Goal: Transaction & Acquisition: Book appointment/travel/reservation

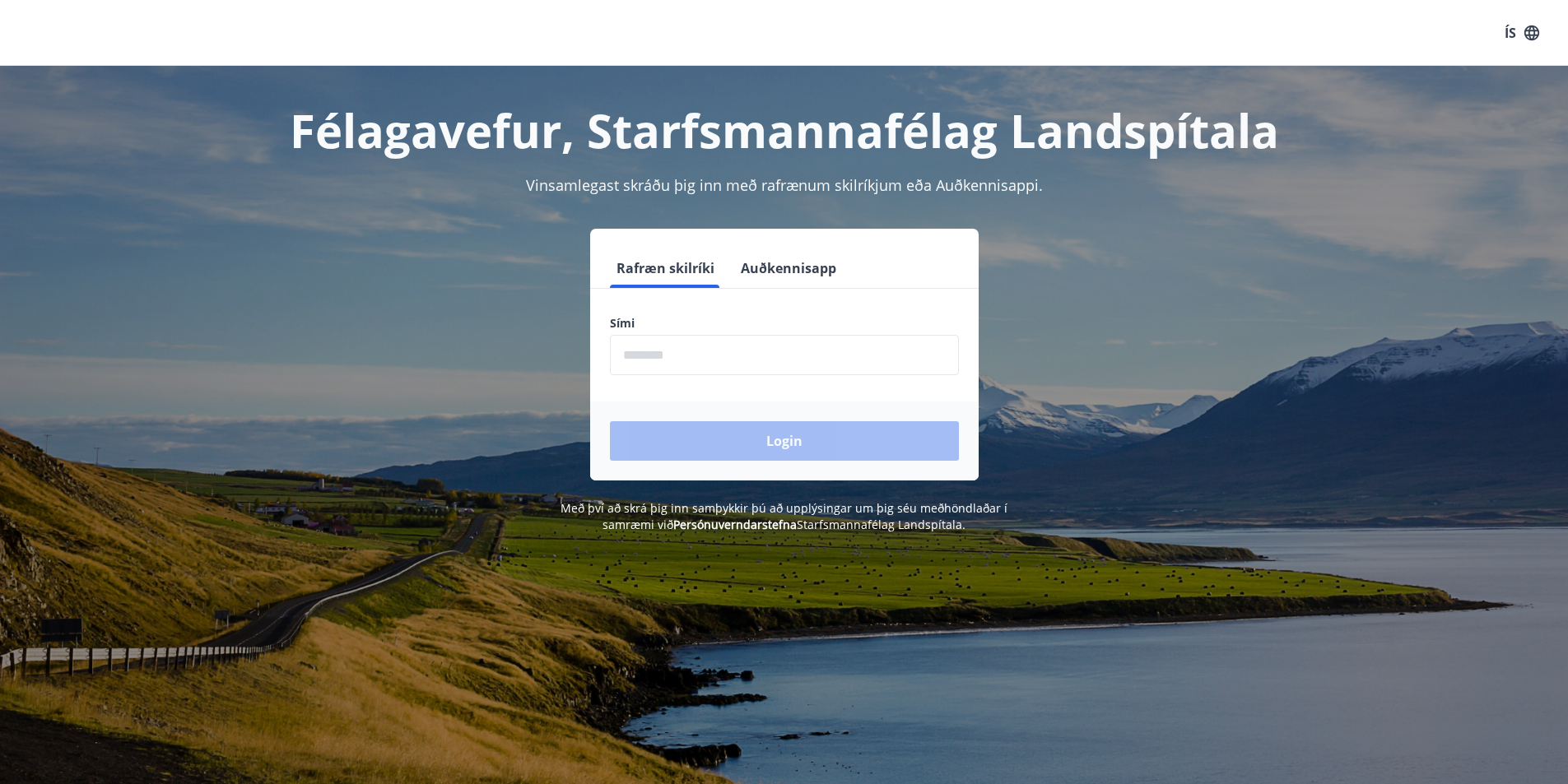
click at [887, 374] on input "phone" at bounding box center [784, 355] width 349 height 40
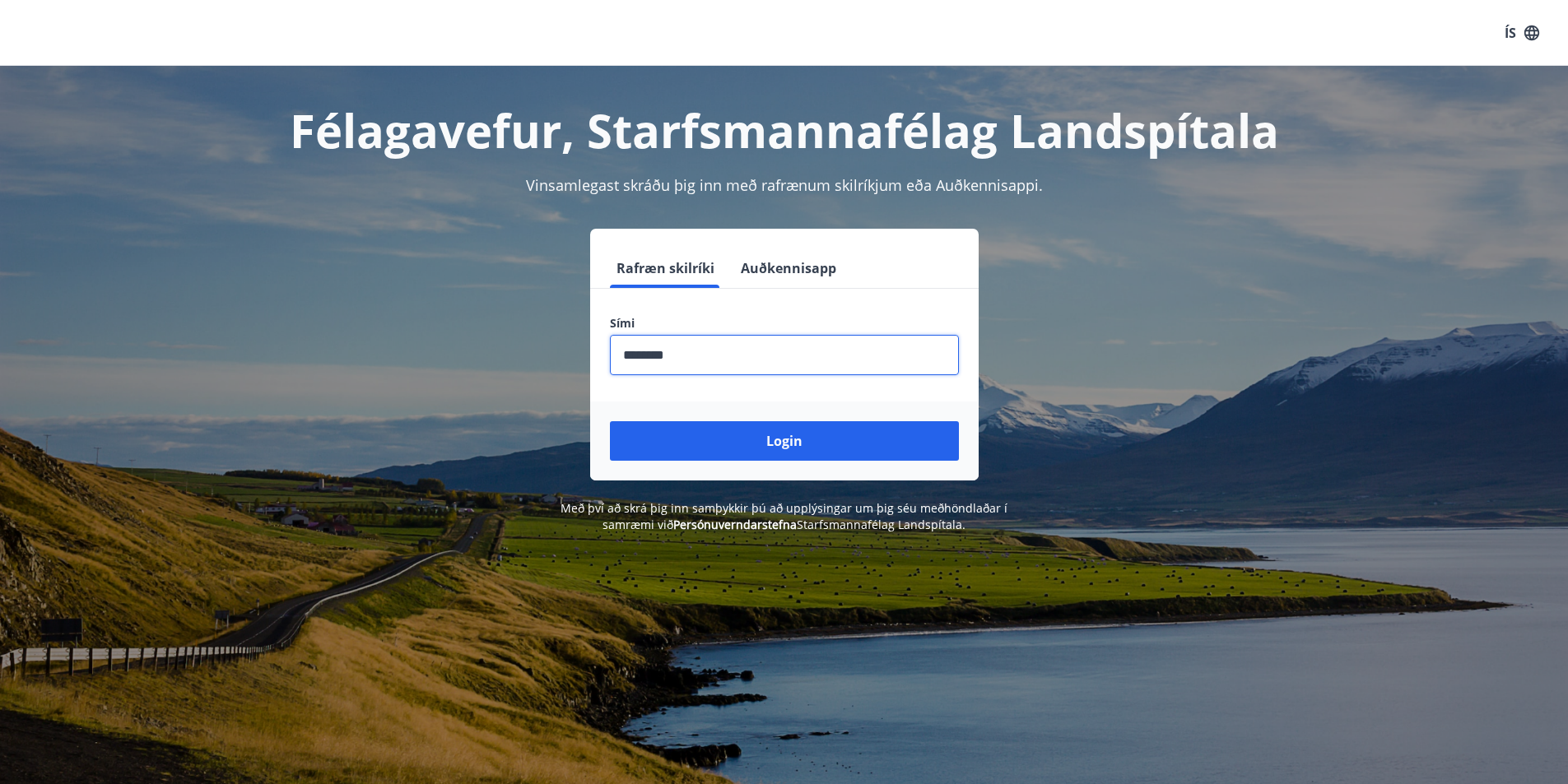
type input "********"
click at [610, 421] on button "Login" at bounding box center [784, 441] width 349 height 39
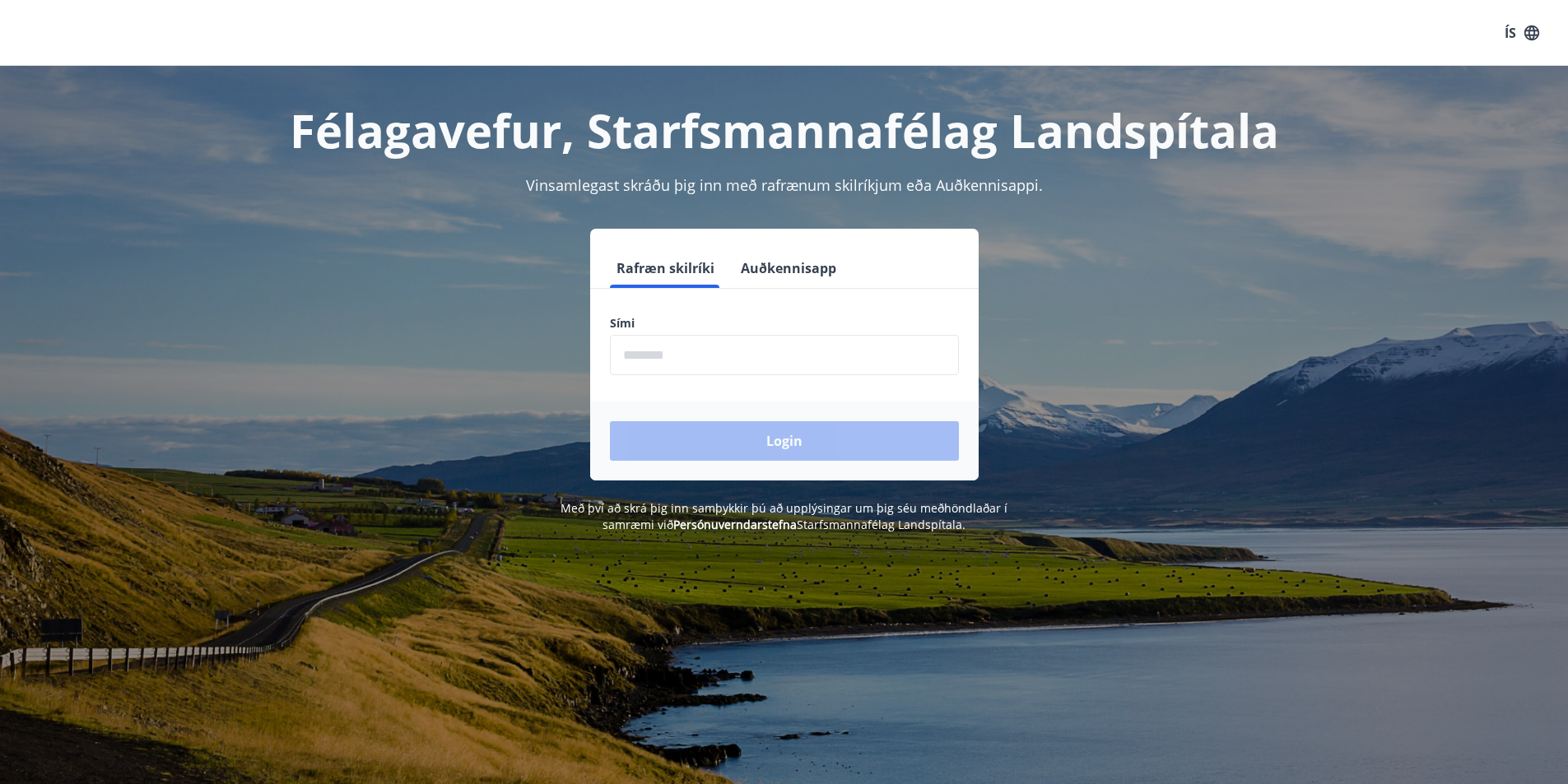
click at [728, 367] on input "phone" at bounding box center [784, 355] width 349 height 40
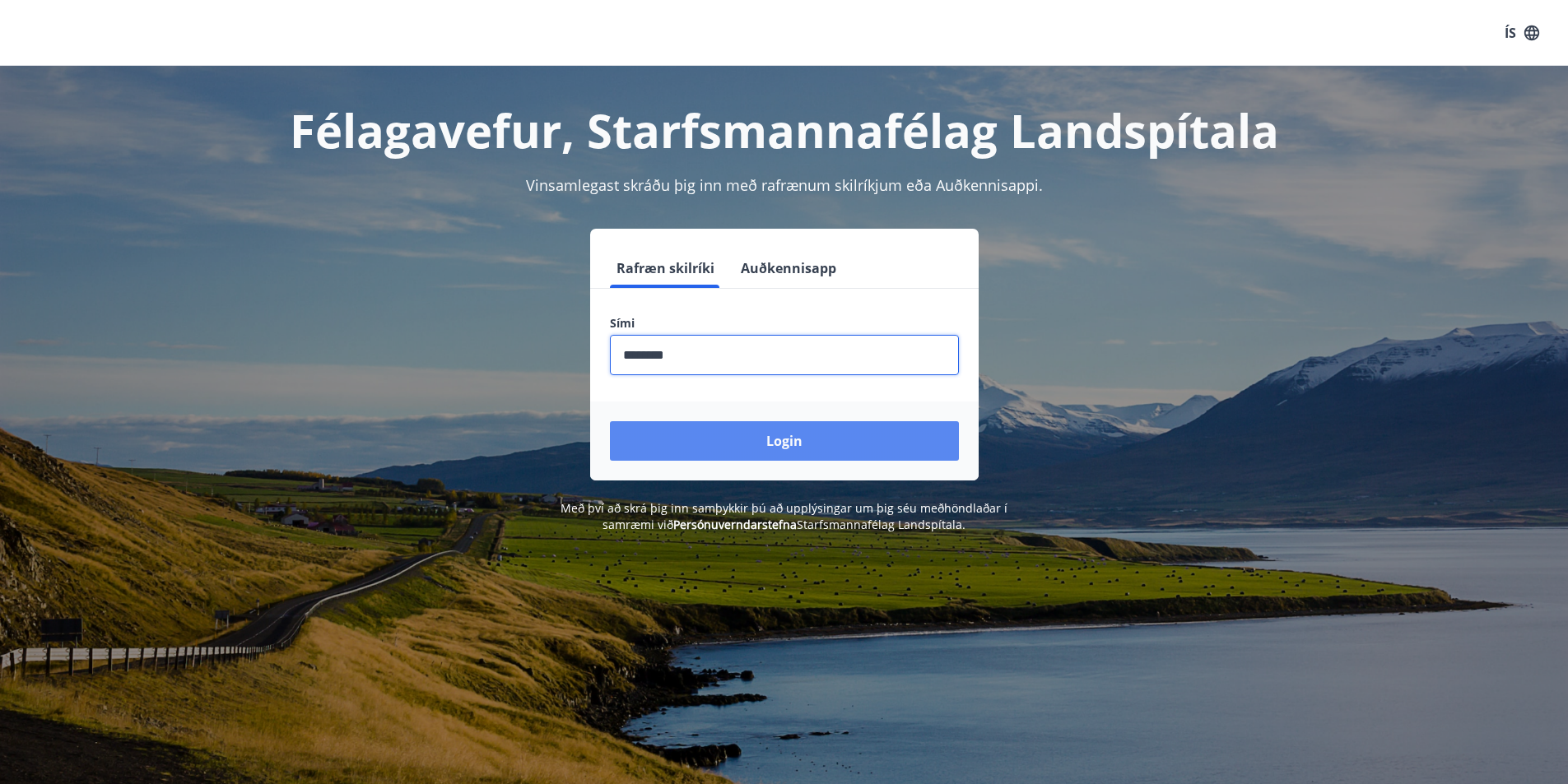
type input "********"
click at [726, 430] on button "Login" at bounding box center [784, 441] width 349 height 39
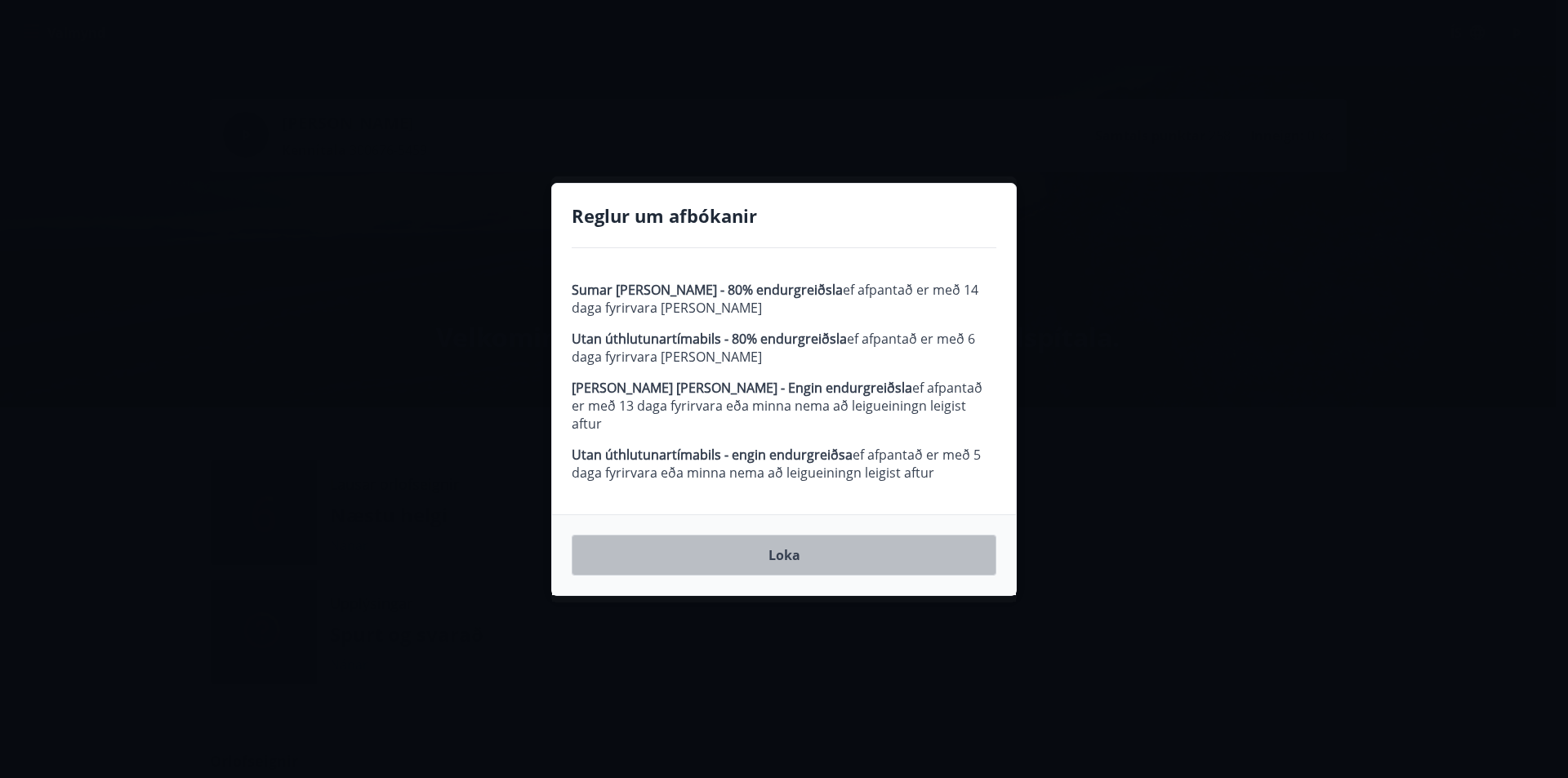
click at [834, 555] on button "Loka" at bounding box center [784, 555] width 425 height 41
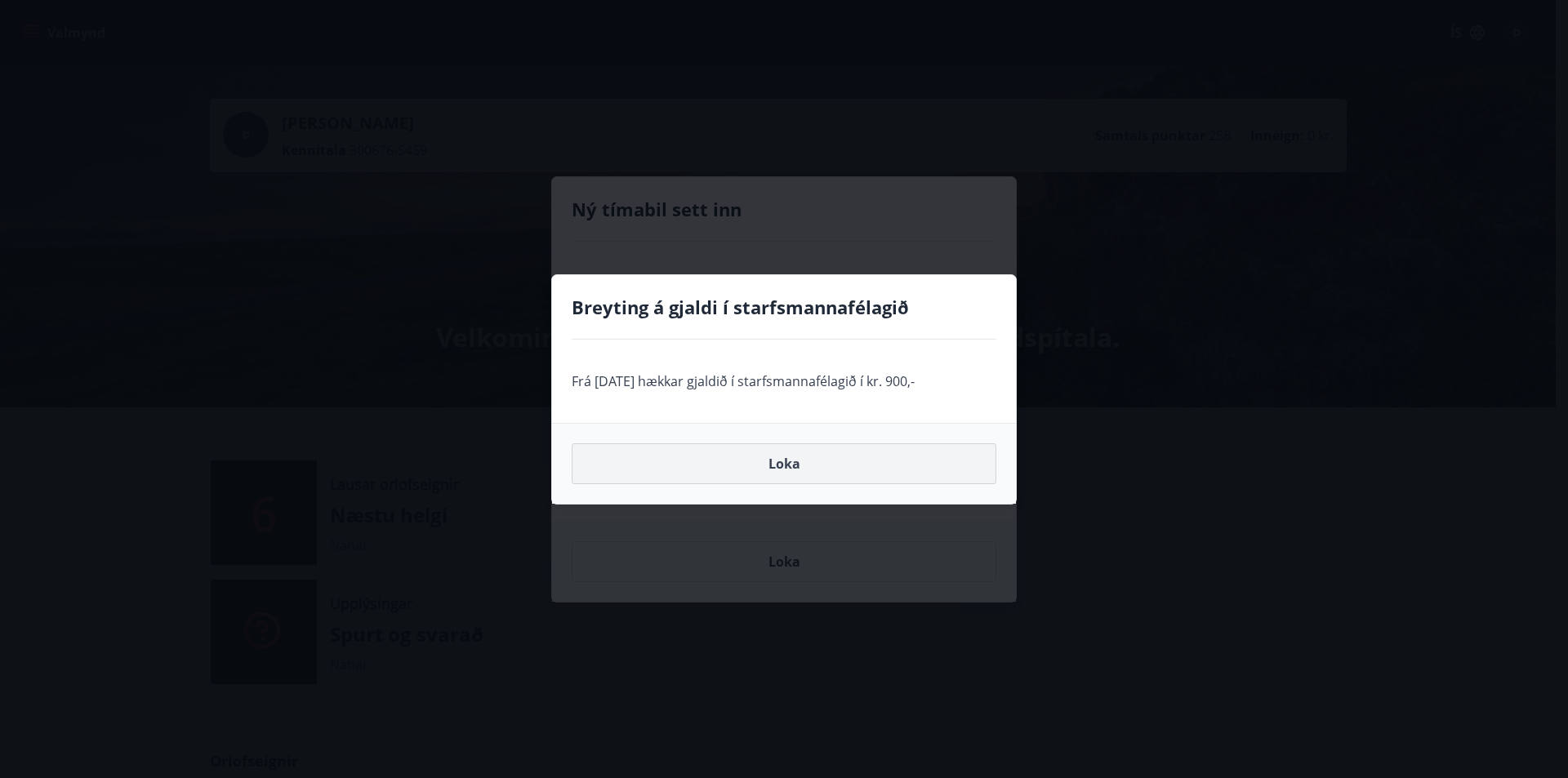
click at [762, 456] on button "Loka" at bounding box center [784, 463] width 425 height 41
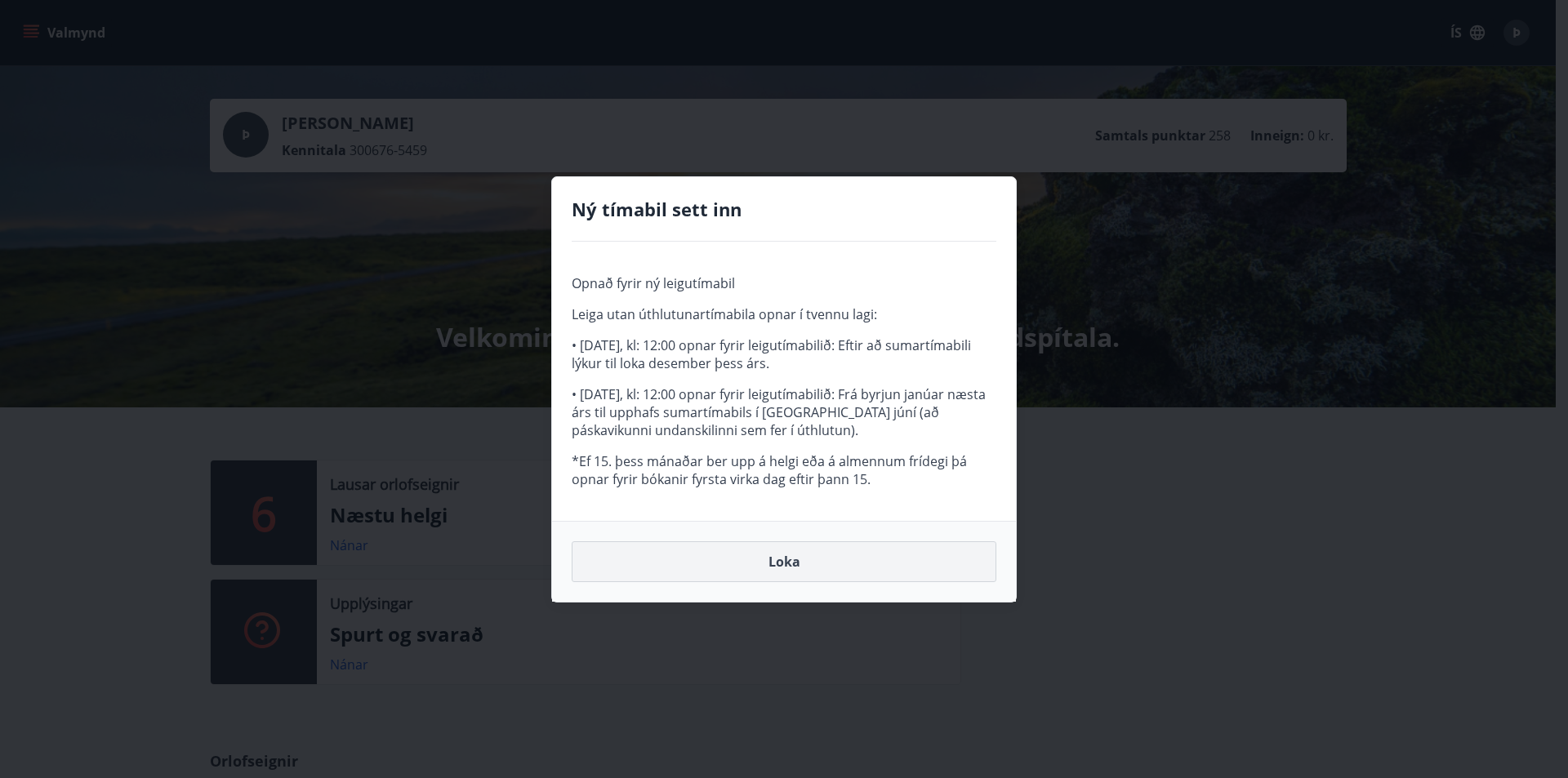
click at [794, 558] on button "Loka" at bounding box center [784, 562] width 425 height 41
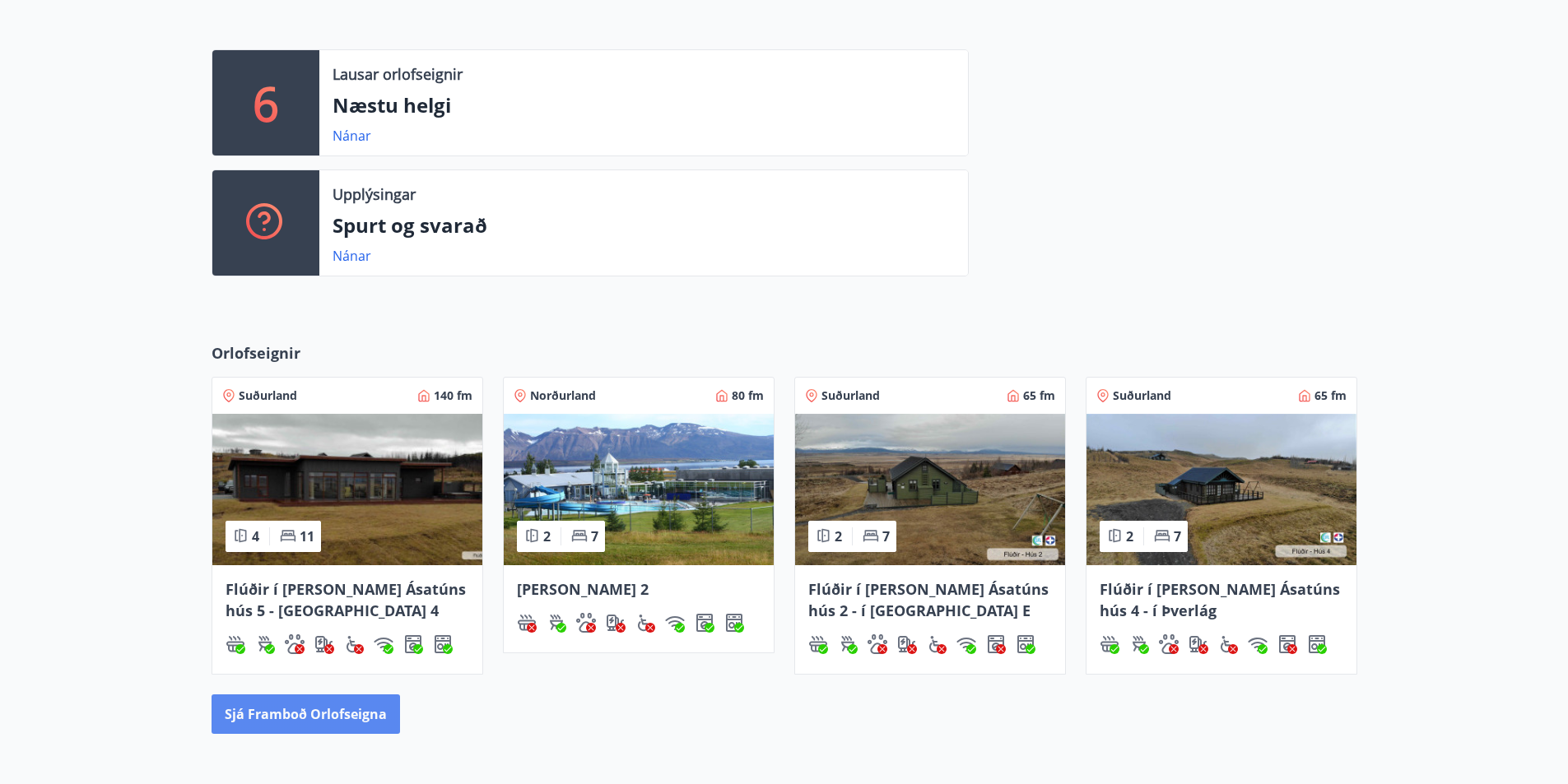
scroll to position [82, 0]
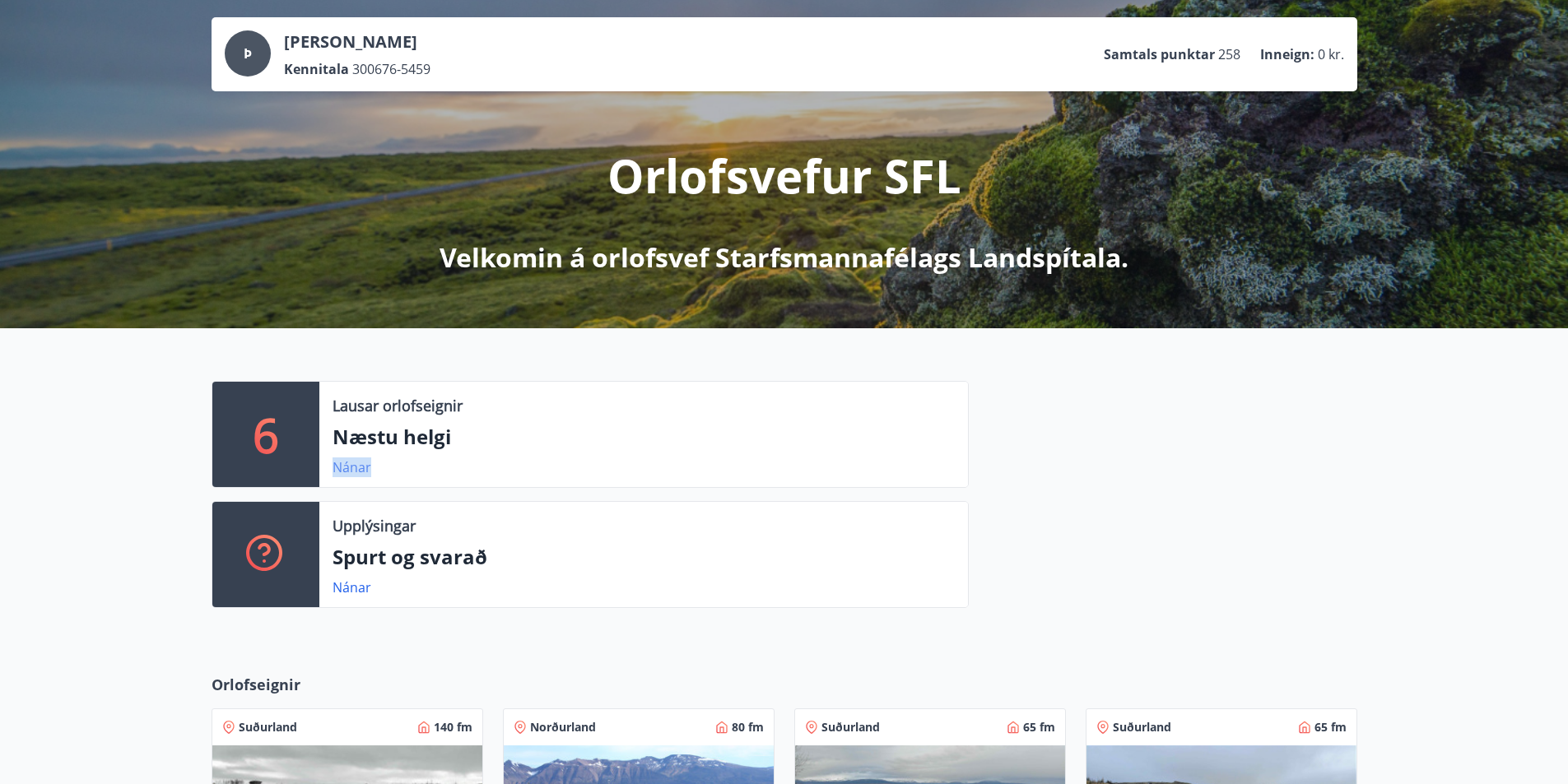
click at [349, 464] on link "Nánar" at bounding box center [352, 467] width 39 height 18
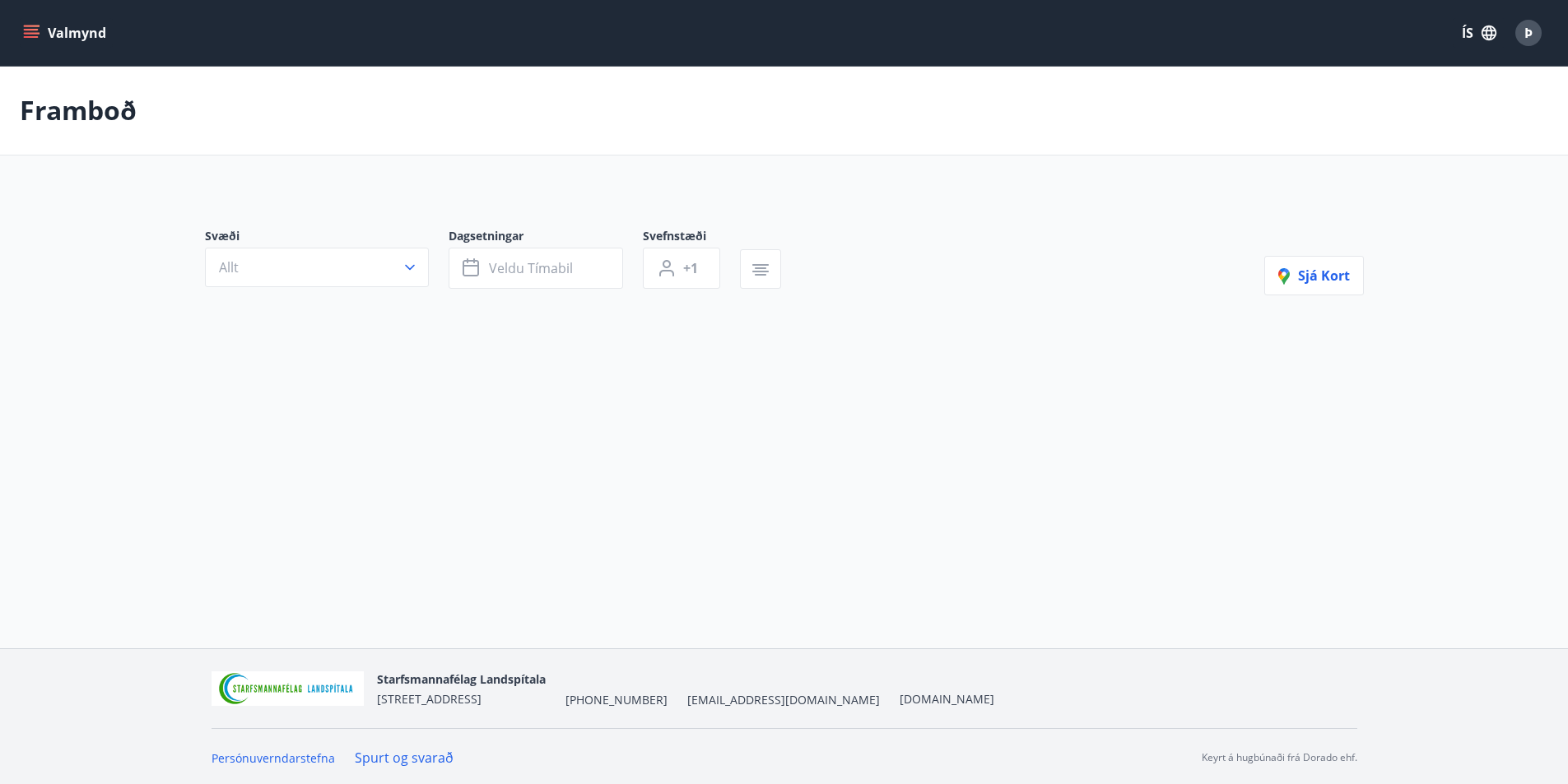
type input "*"
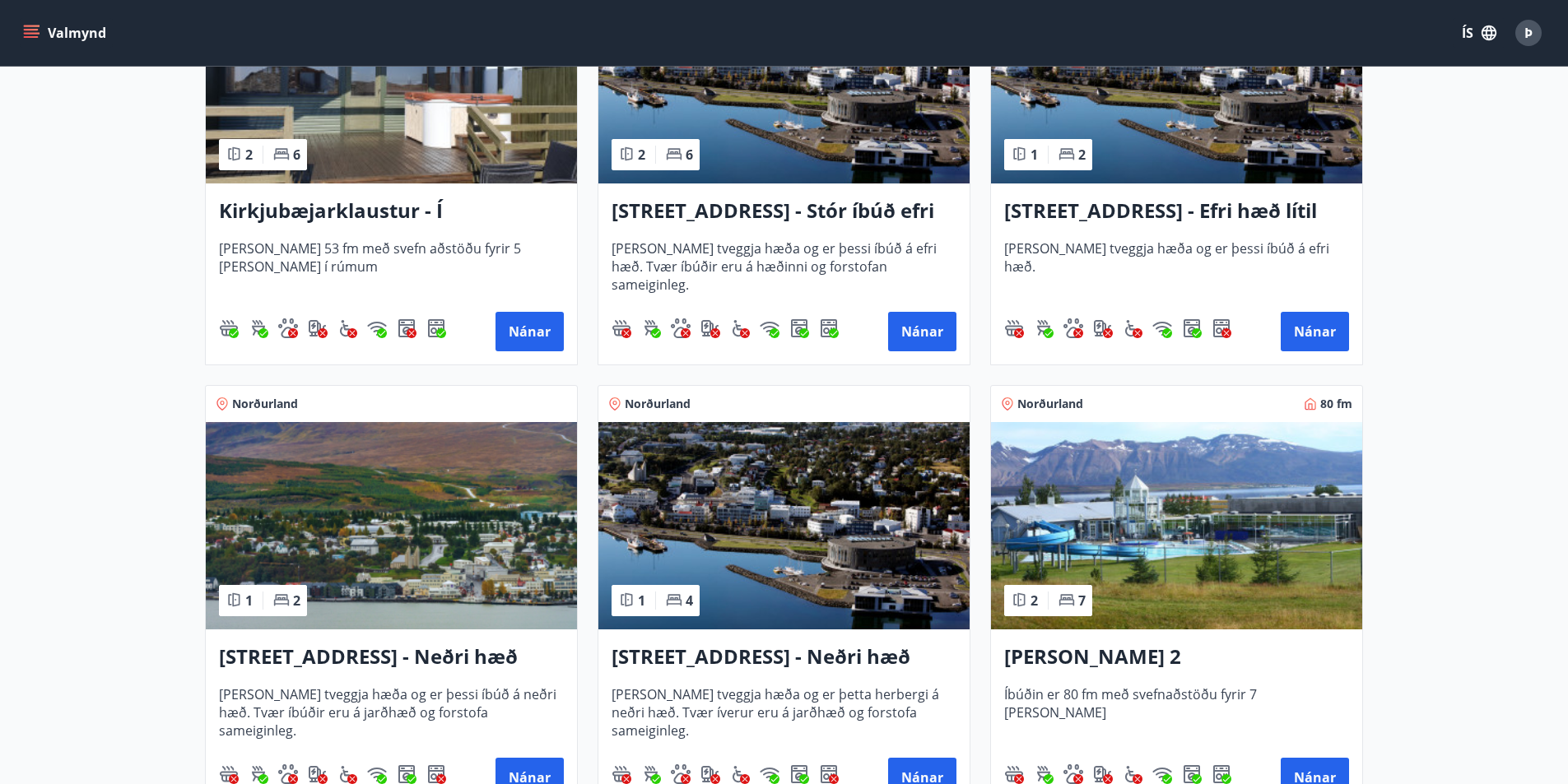
scroll to position [554, 0]
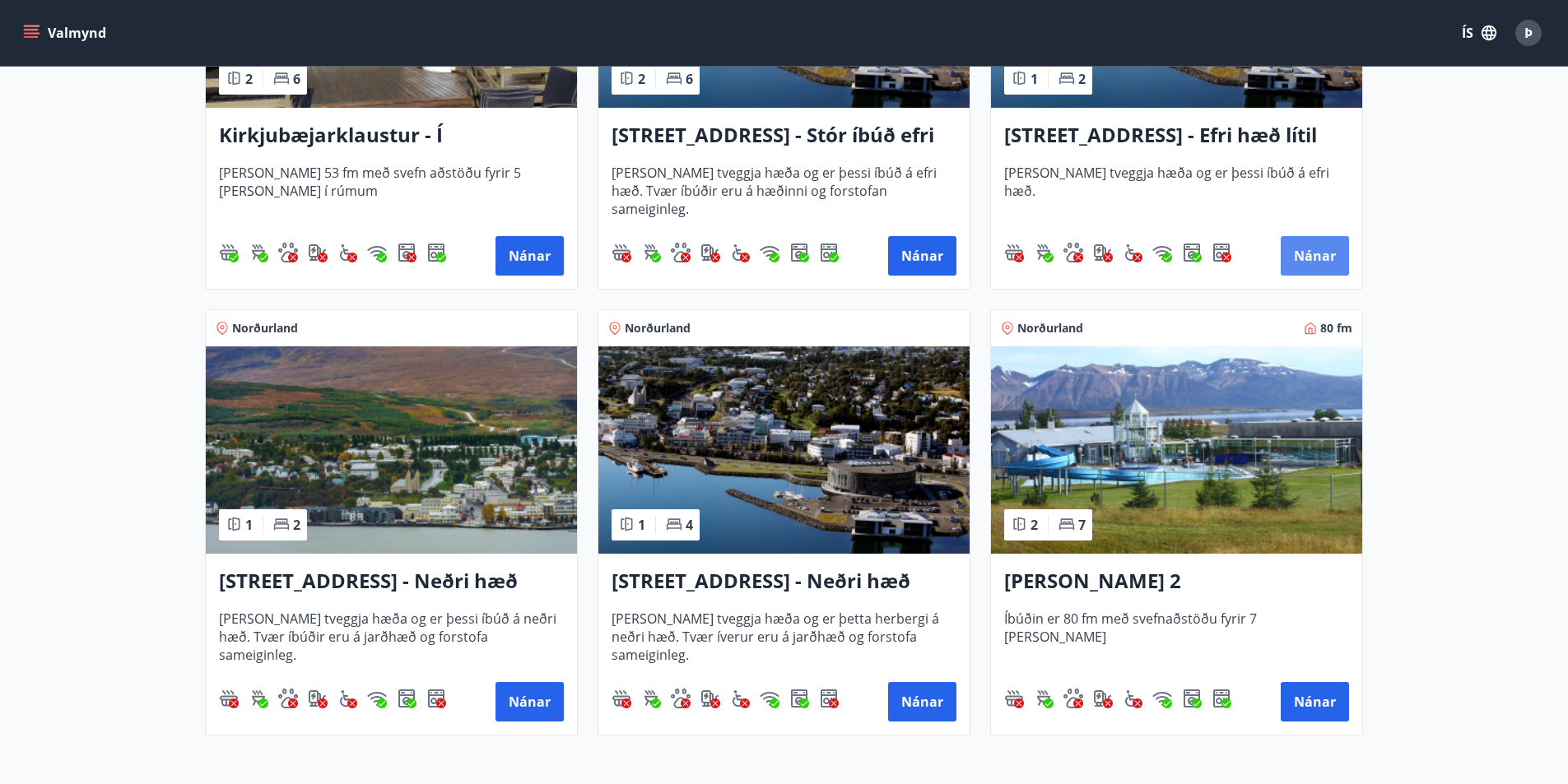
click at [1303, 263] on button "Nánar" at bounding box center [1315, 256] width 68 height 39
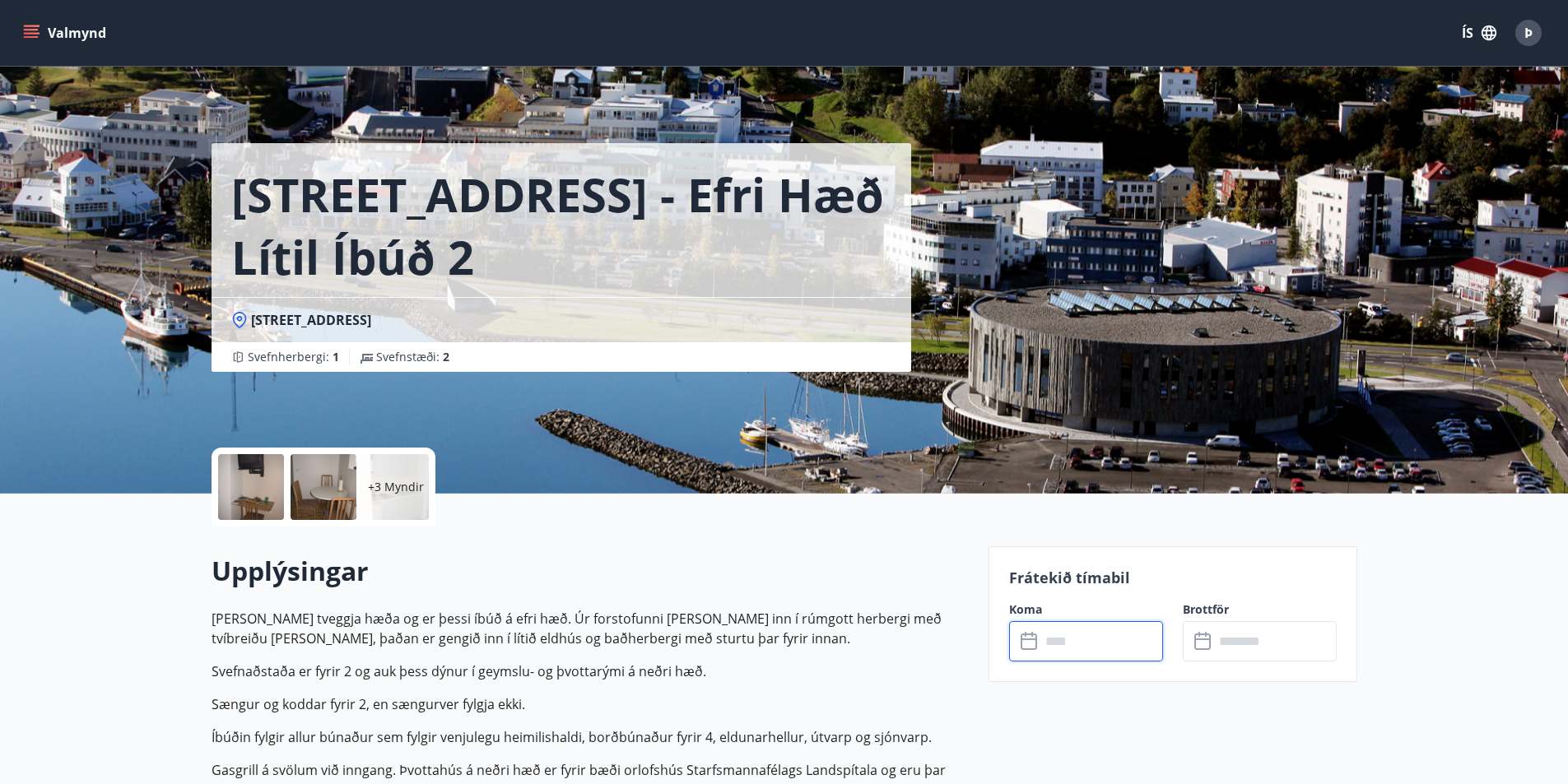
click at [1107, 649] on input "text" at bounding box center [1101, 641] width 123 height 40
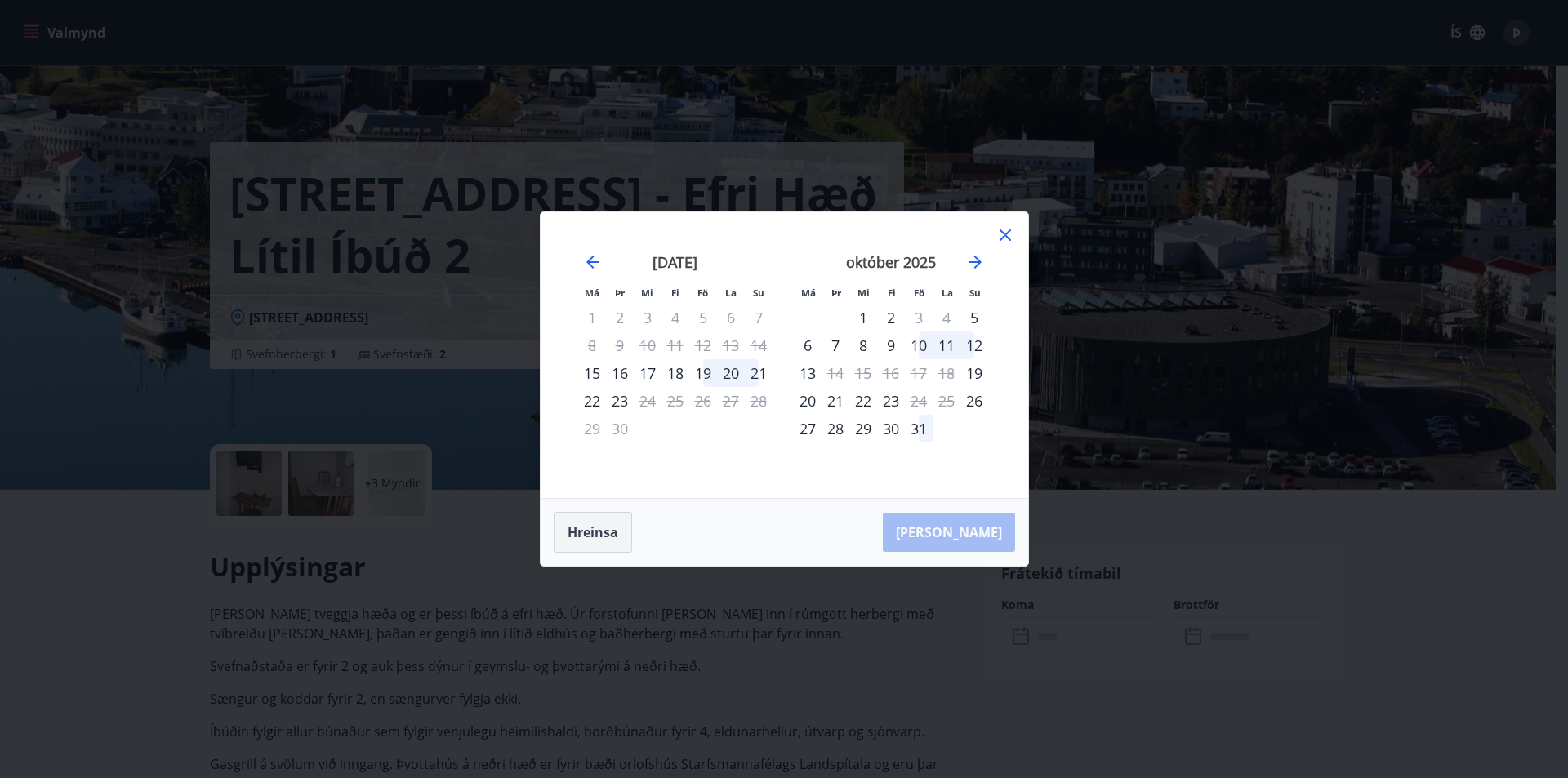
click at [592, 544] on button "Hreinsa" at bounding box center [593, 532] width 78 height 41
click at [619, 538] on button "Hreinsa" at bounding box center [593, 532] width 78 height 41
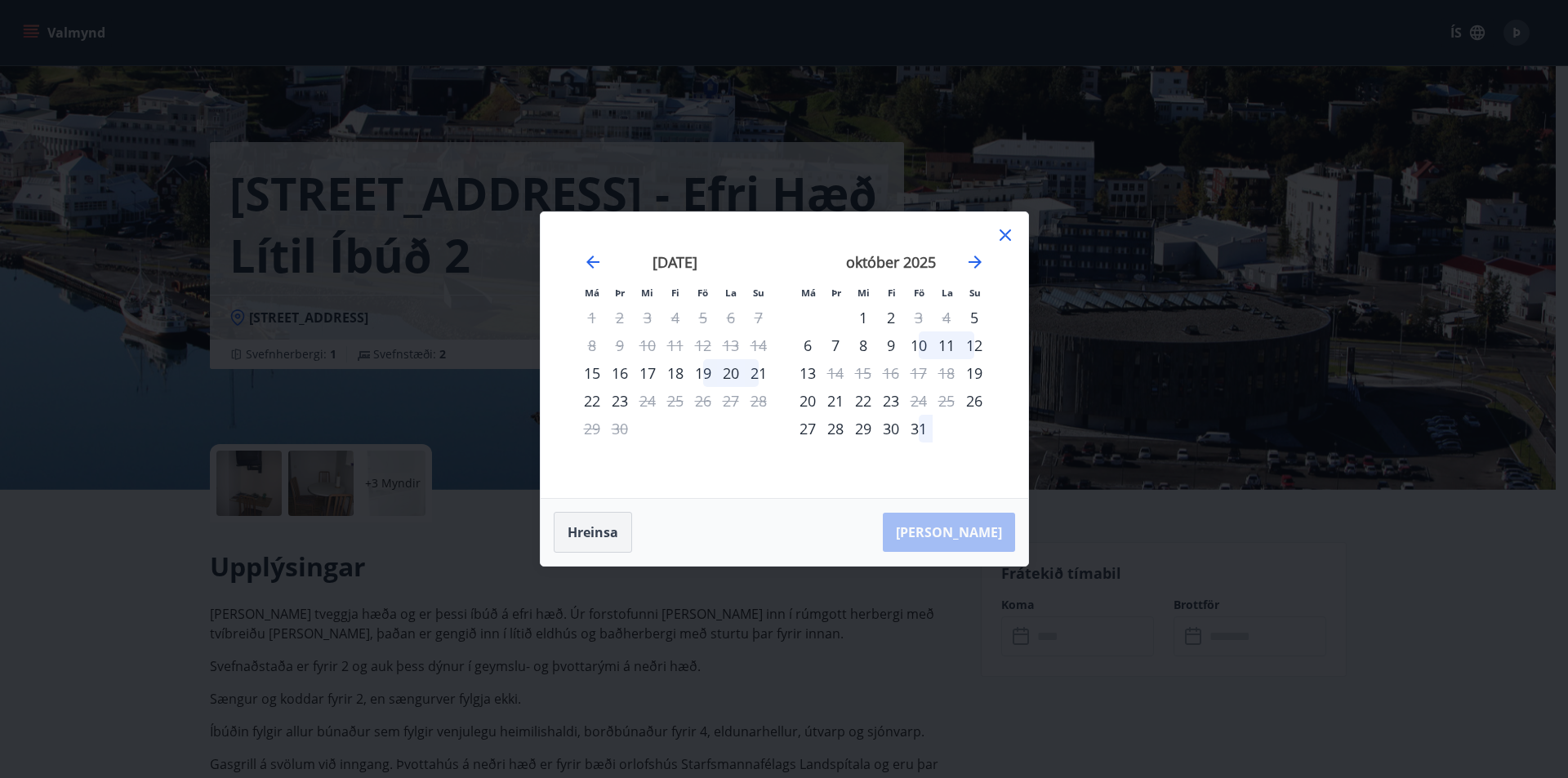
click at [619, 538] on button "Hreinsa" at bounding box center [593, 532] width 78 height 41
click at [1007, 239] on icon at bounding box center [1005, 235] width 20 height 20
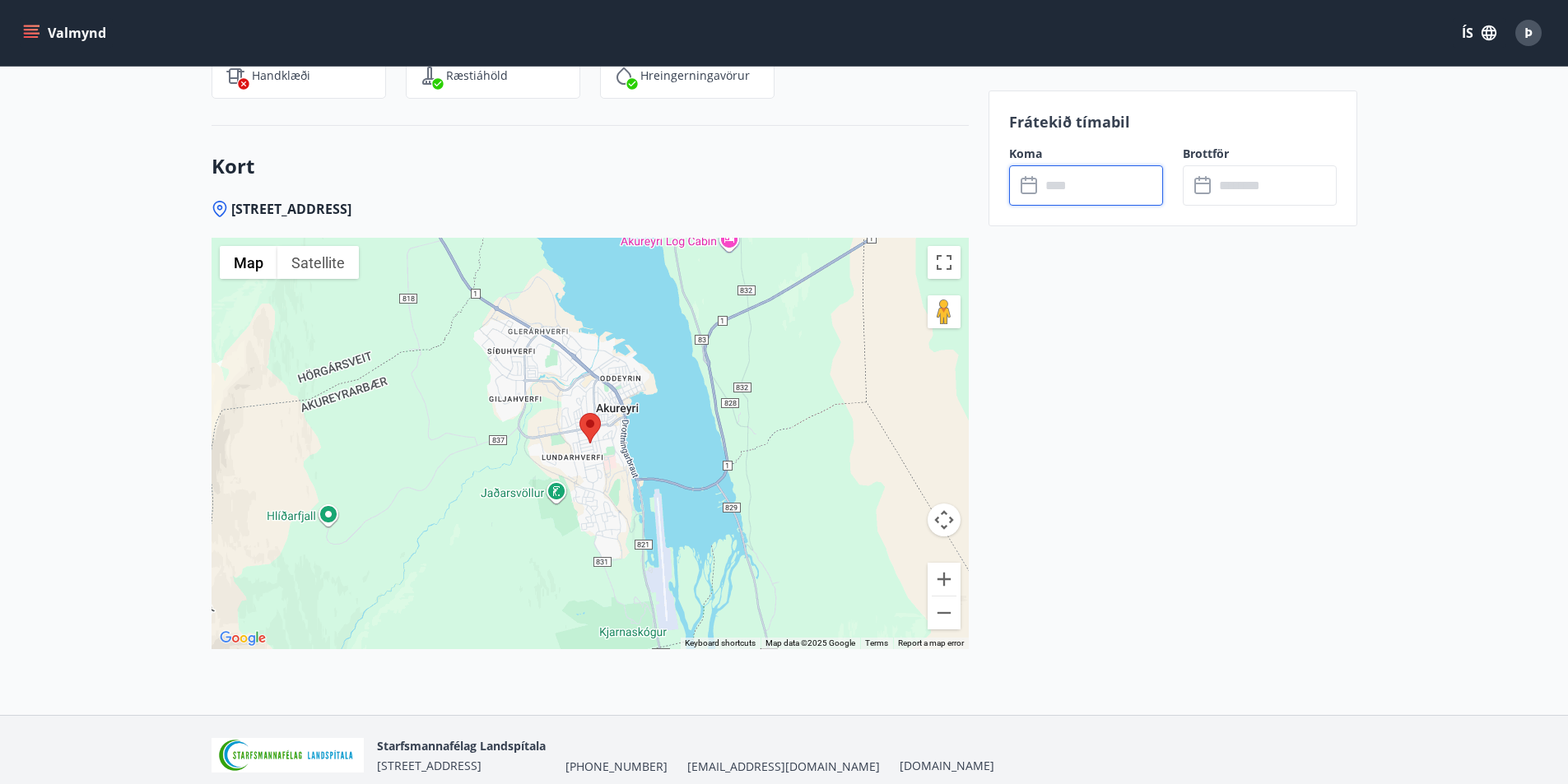
scroll to position [2209, 0]
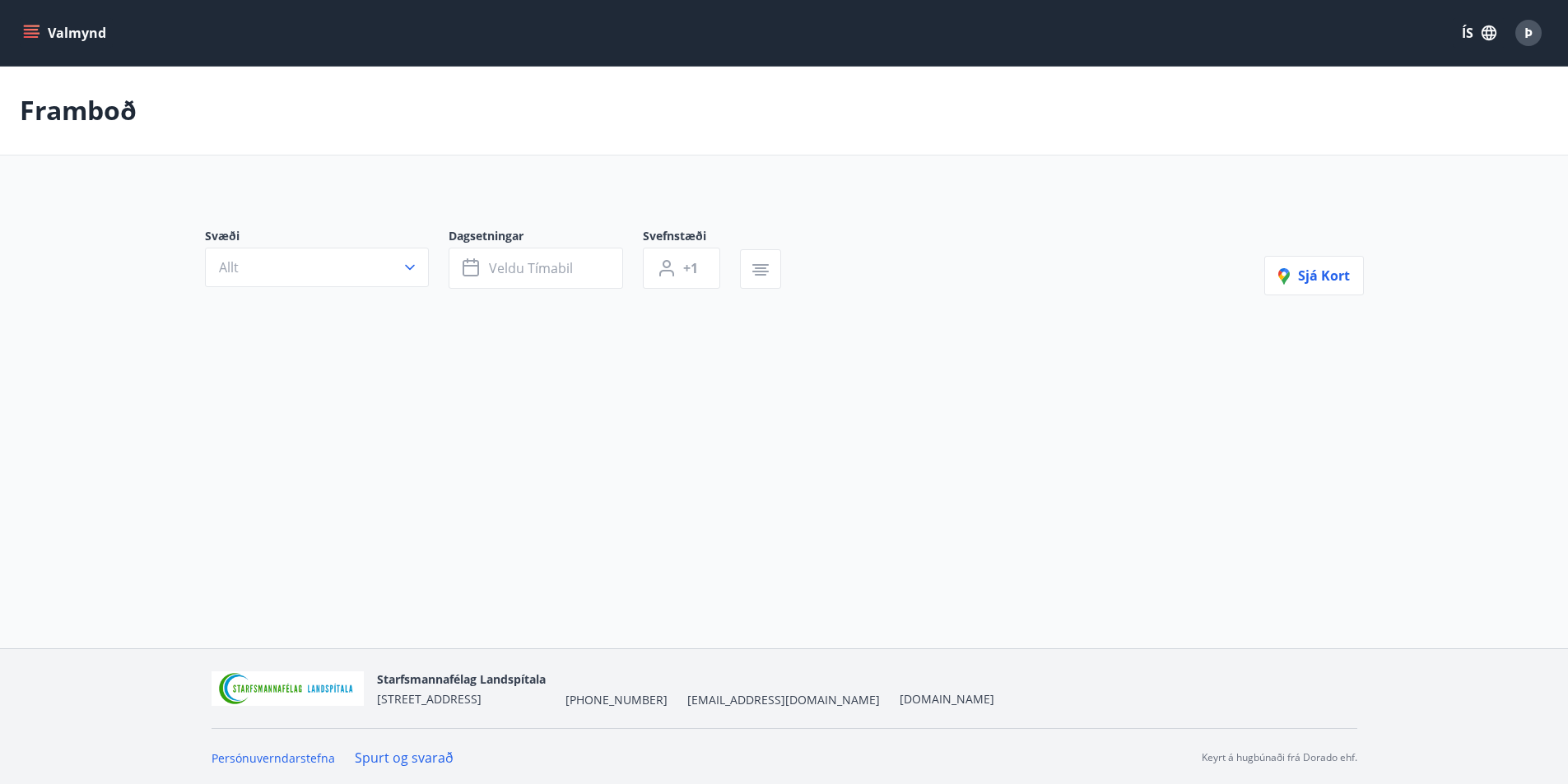
type input "*"
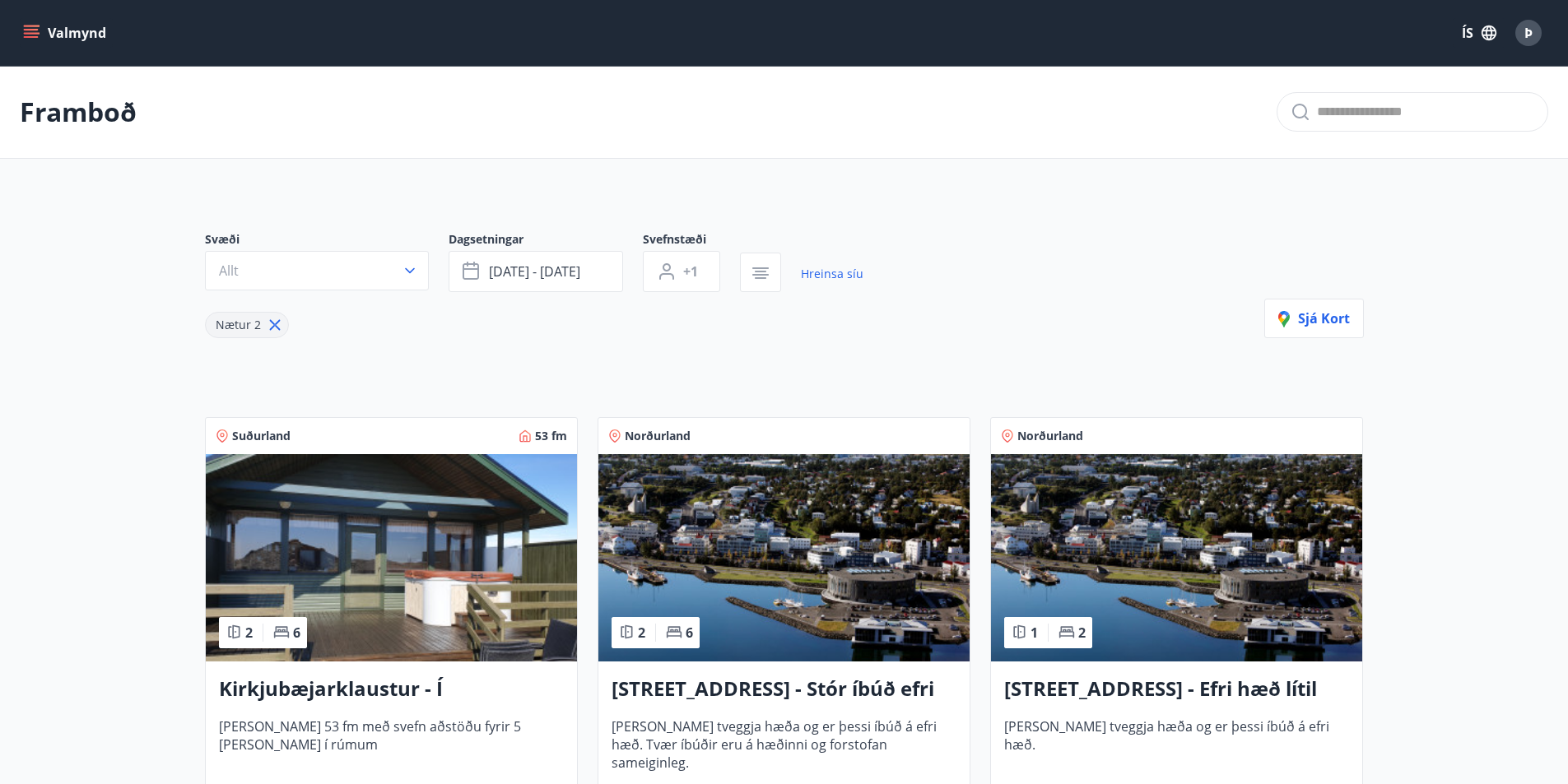
click at [522, 563] on img at bounding box center [392, 558] width 371 height 208
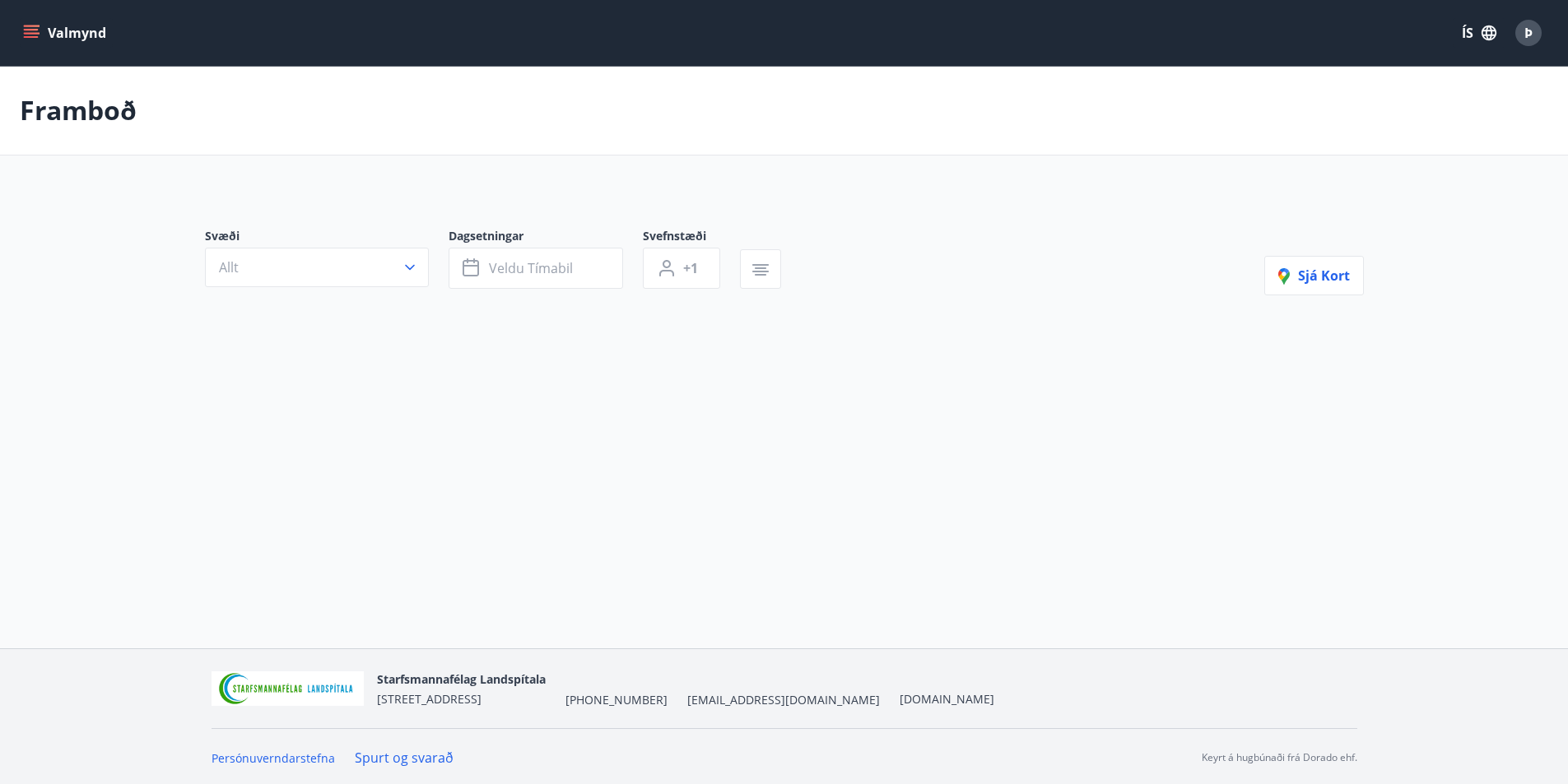
type input "*"
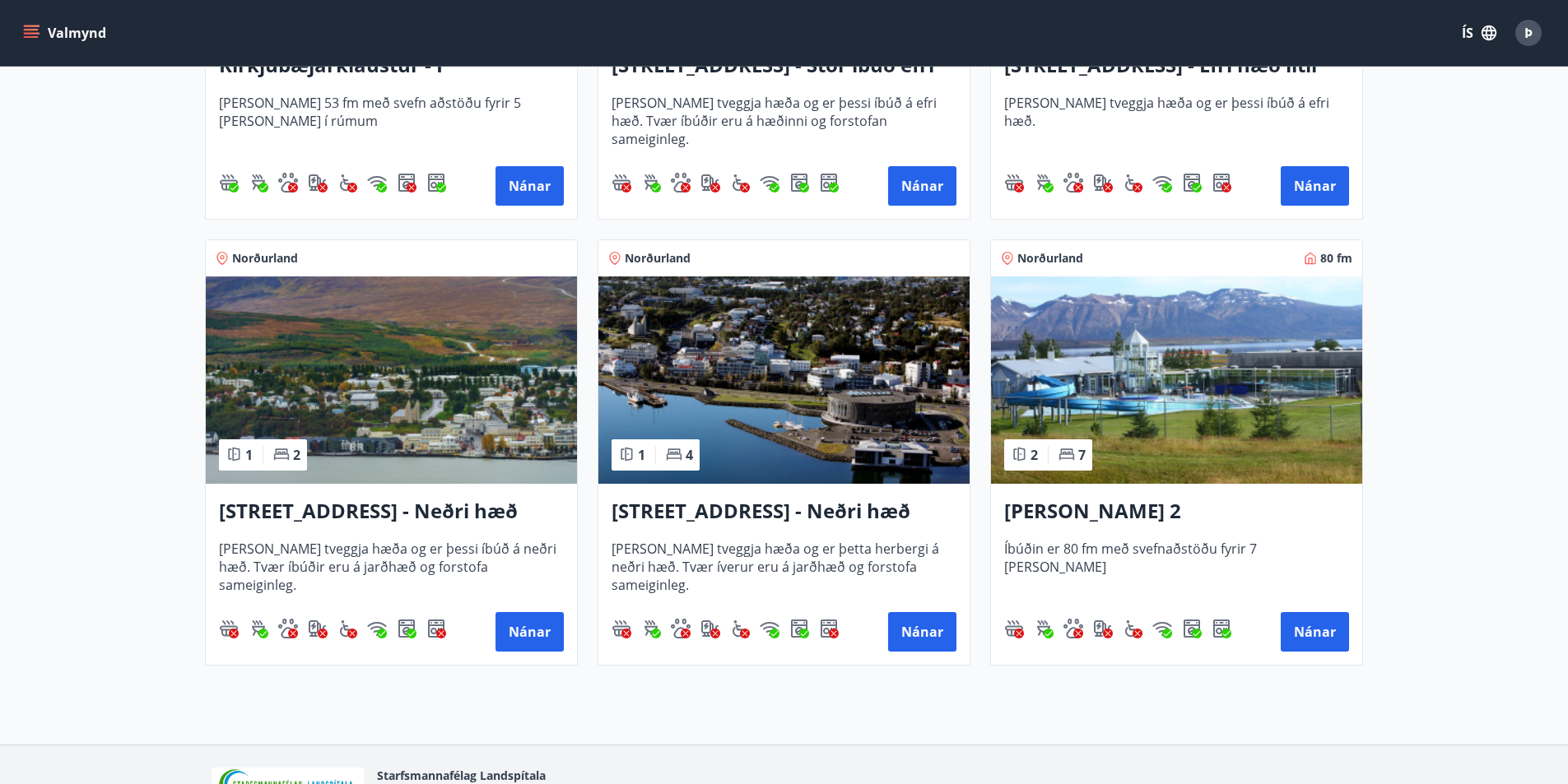
scroll to position [146, 0]
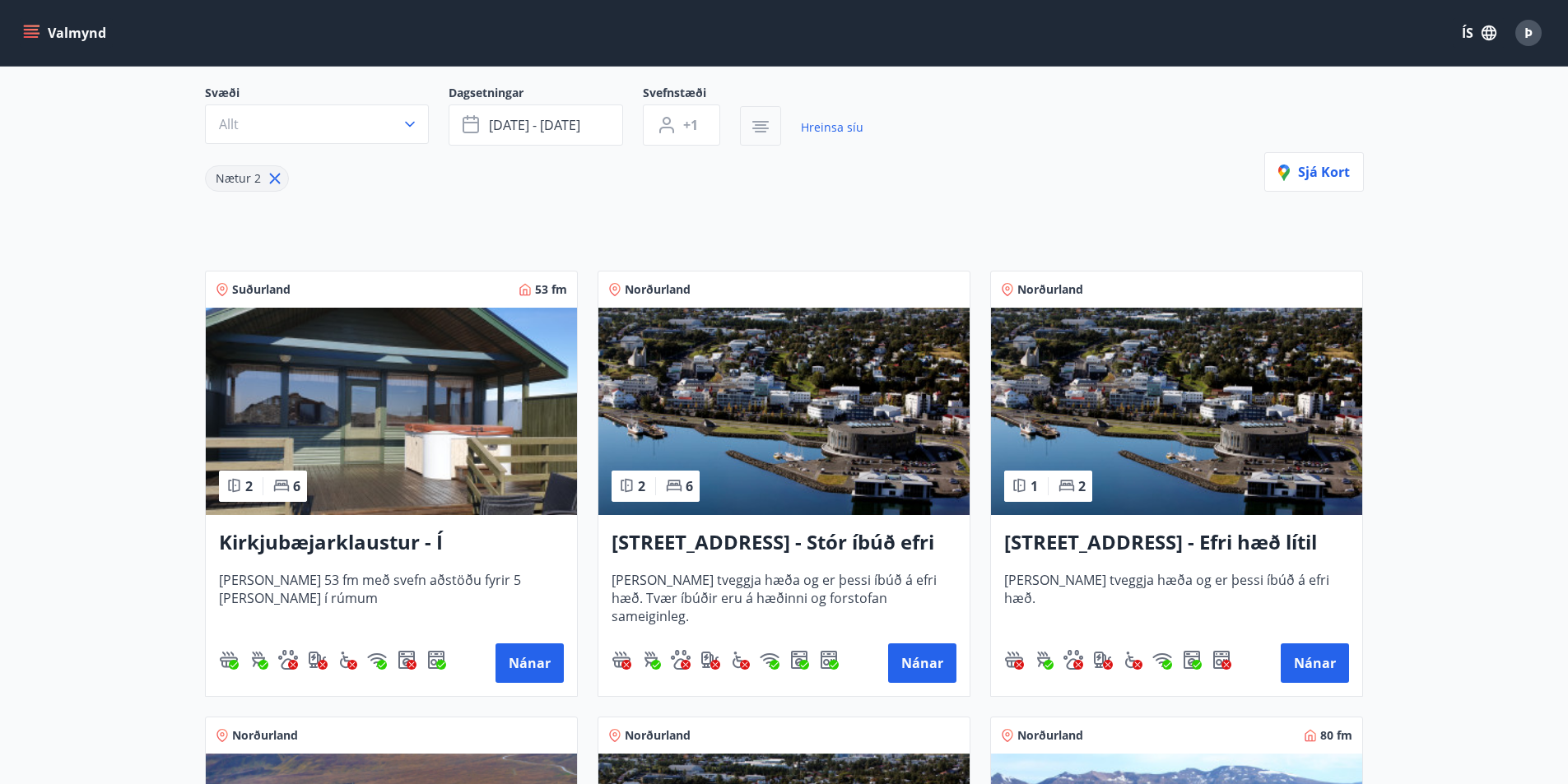
click at [753, 125] on icon "button" at bounding box center [760, 126] width 20 height 20
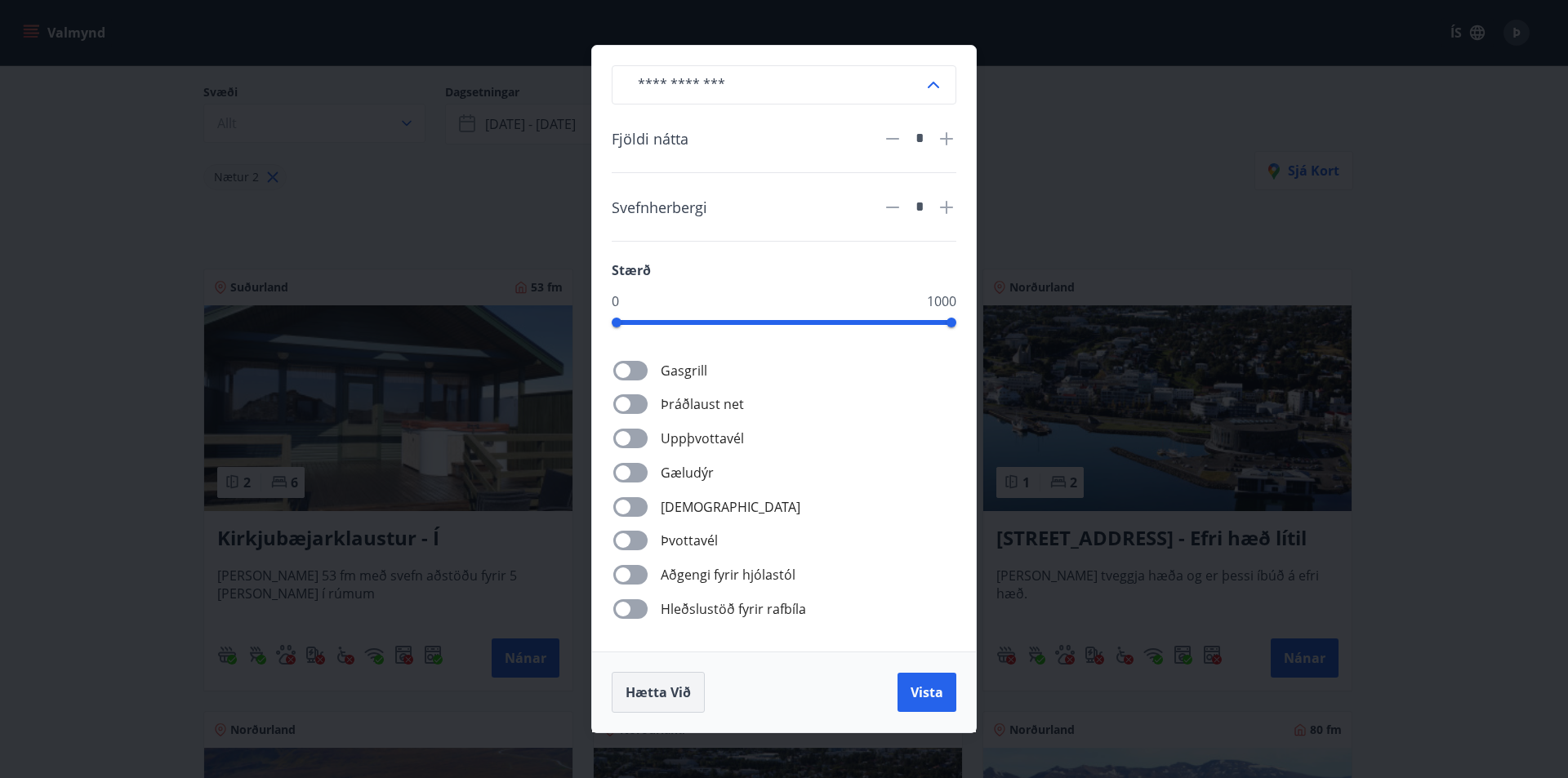
click at [651, 681] on button "Hætta við" at bounding box center [658, 692] width 93 height 41
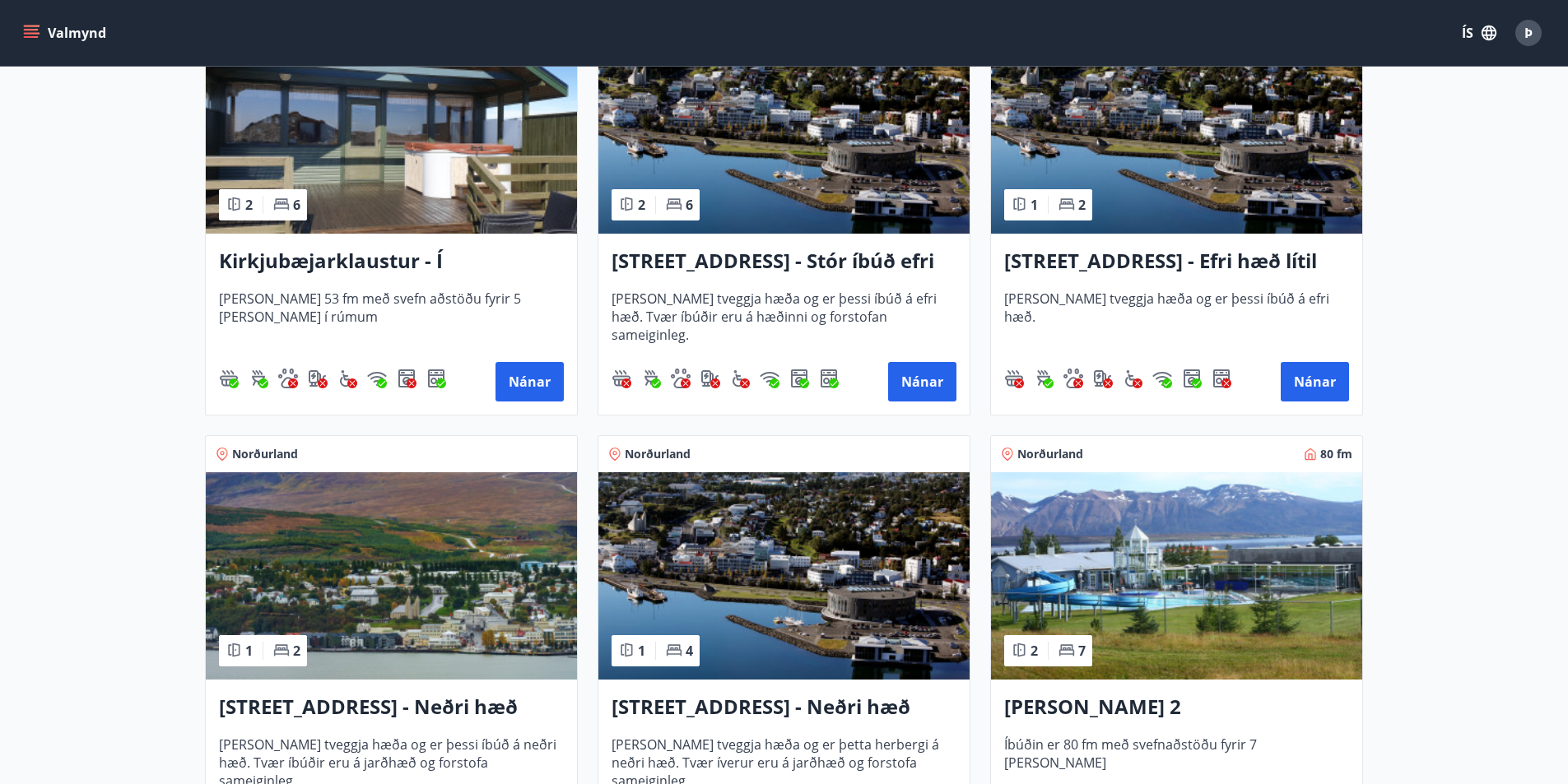
scroll to position [723, 0]
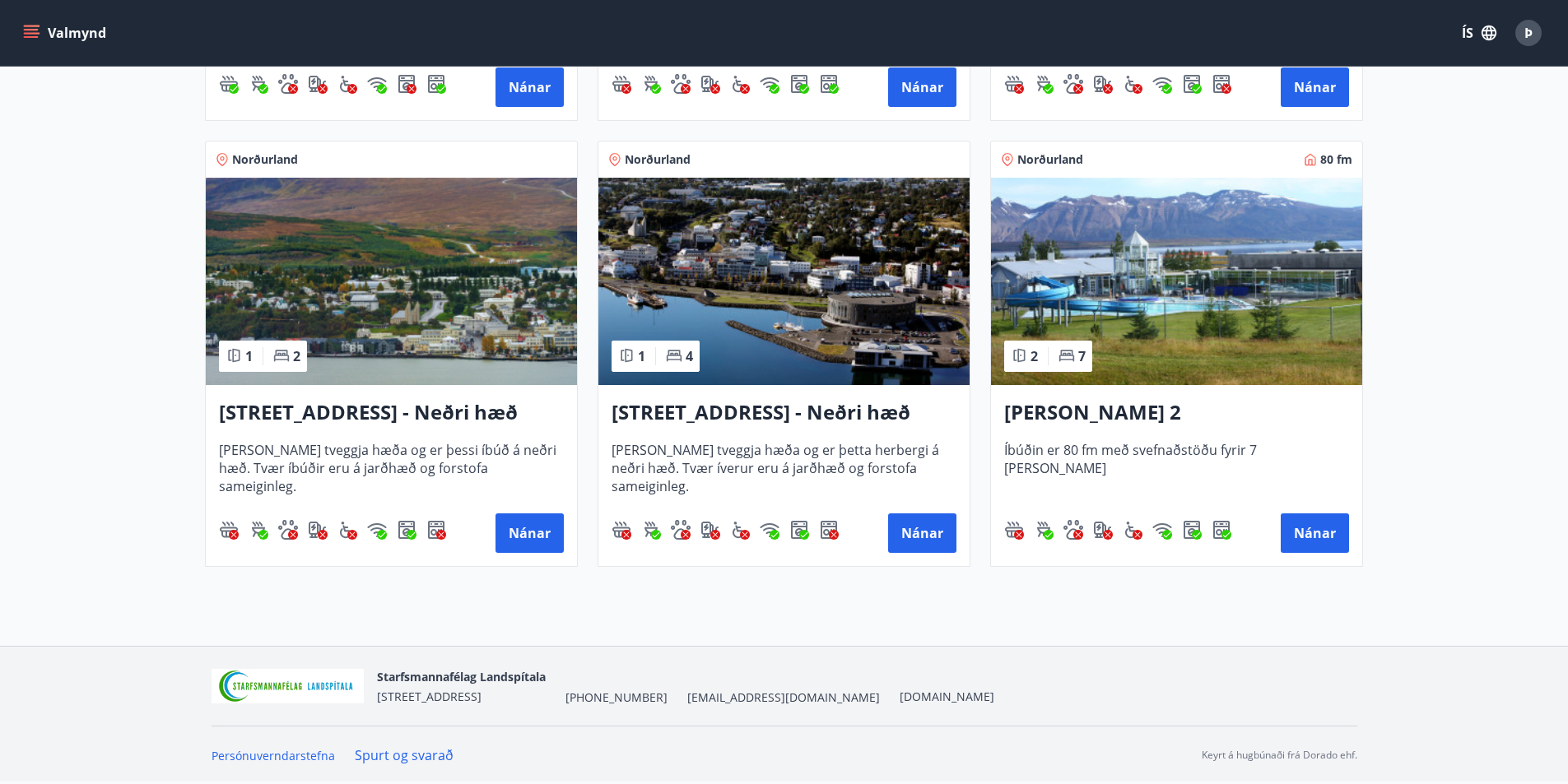
scroll to position [82, 0]
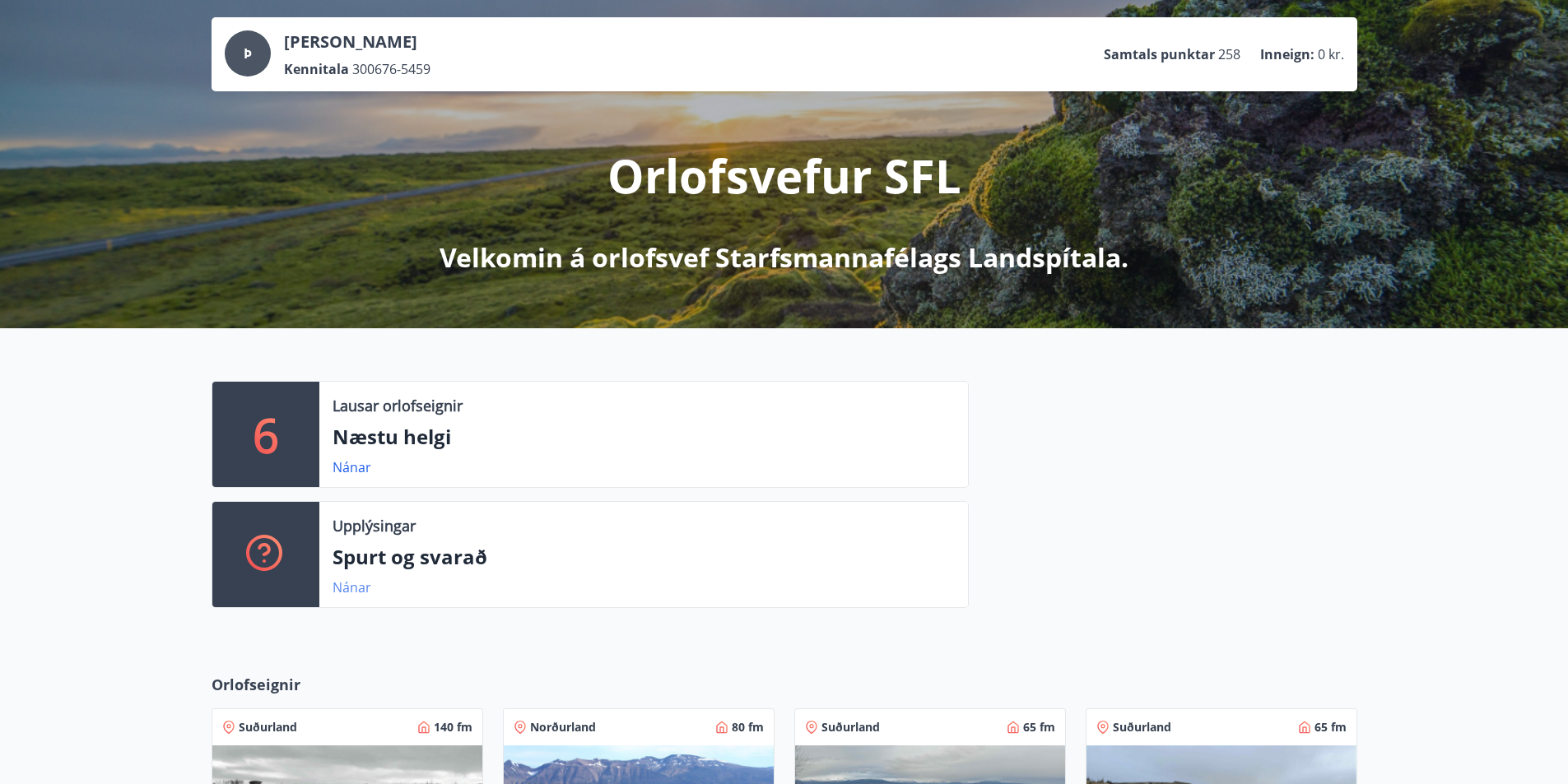
click at [333, 587] on link "Nánar" at bounding box center [352, 587] width 39 height 18
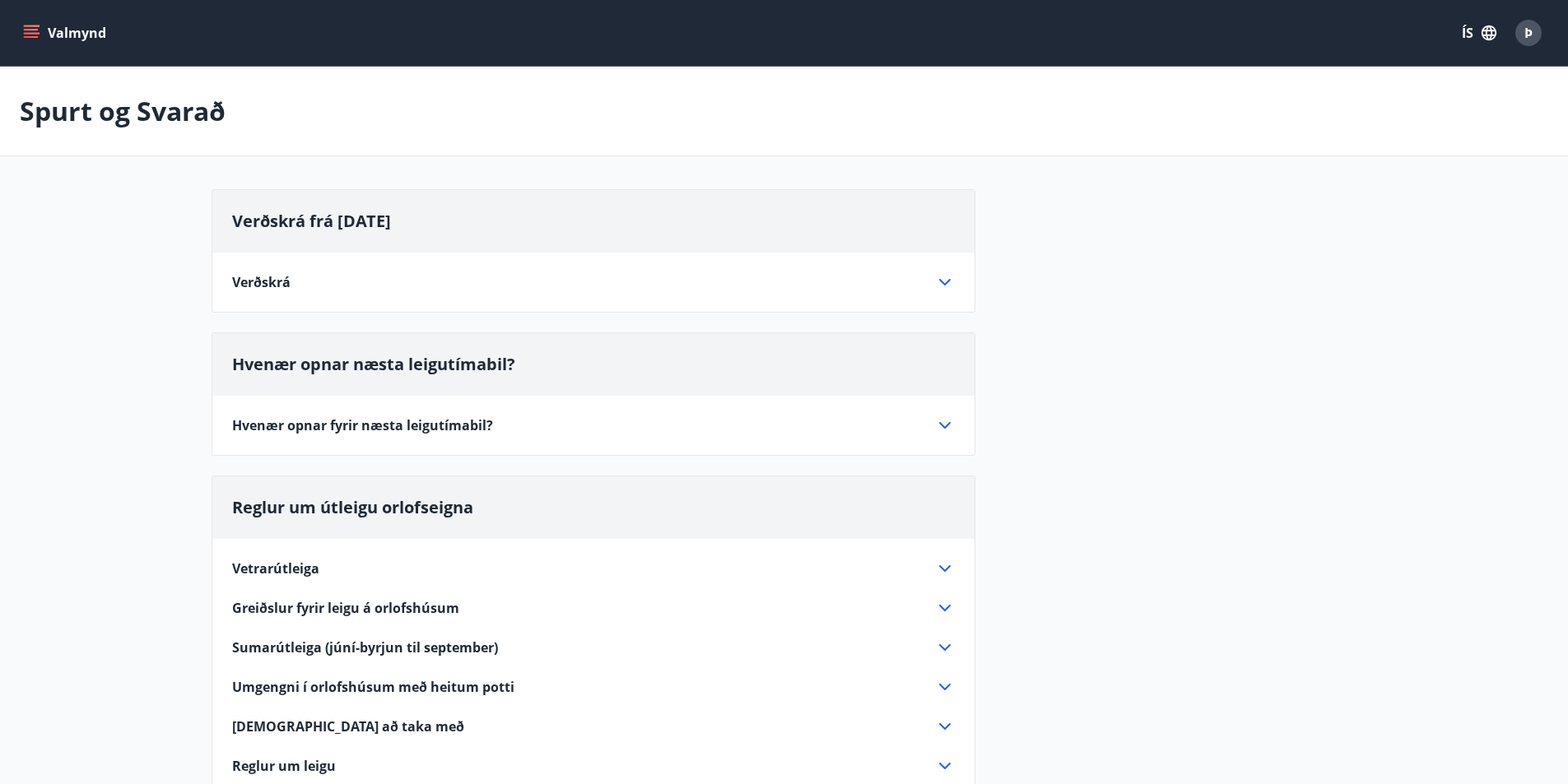
click at [950, 281] on icon at bounding box center [944, 282] width 20 height 20
